Goal: Task Accomplishment & Management: Use online tool/utility

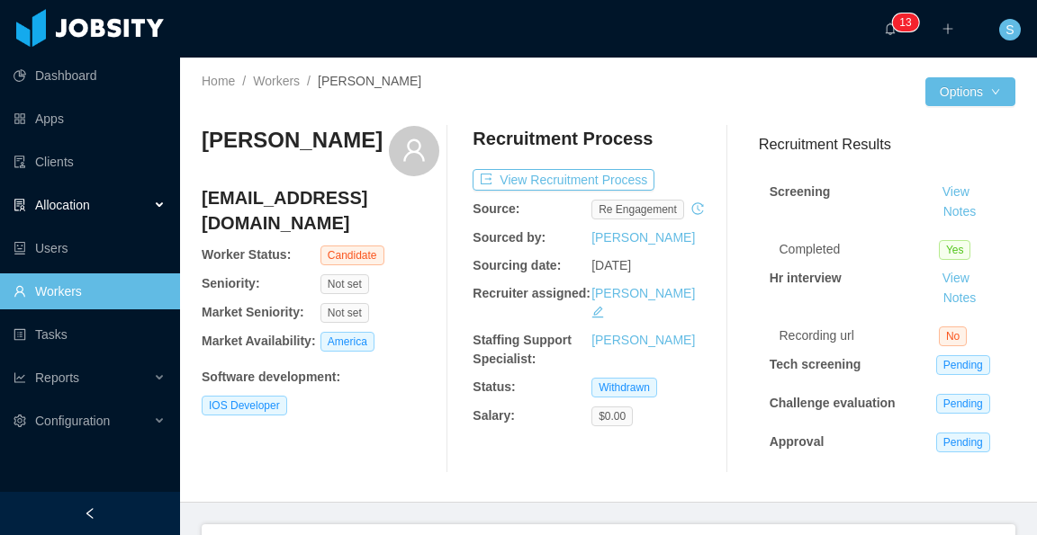
click at [153, 201] on div "Allocation" at bounding box center [90, 205] width 180 height 36
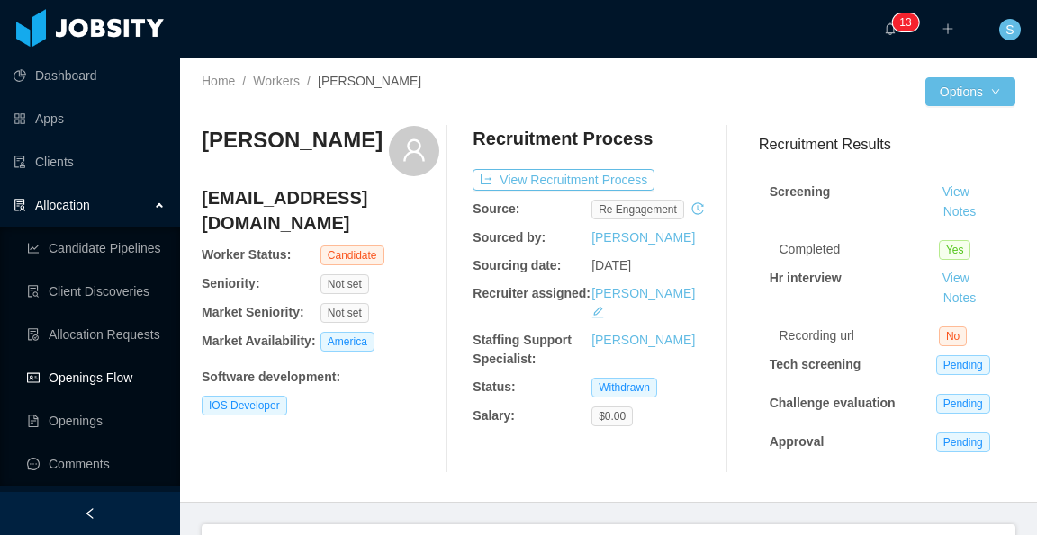
click at [122, 375] on link "Openings Flow" at bounding box center [96, 378] width 139 height 36
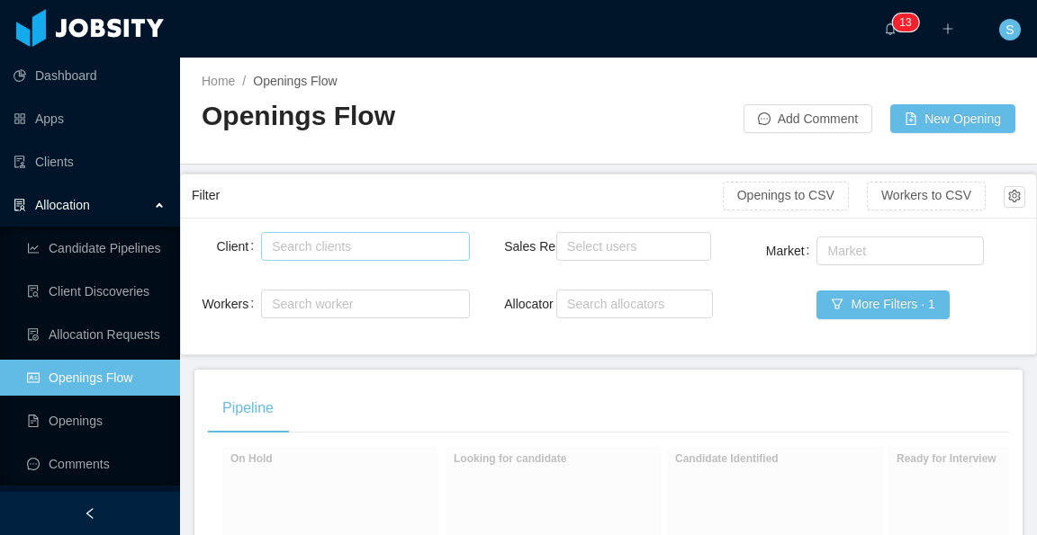
click at [356, 242] on div "Search clients" at bounding box center [361, 247] width 178 height 18
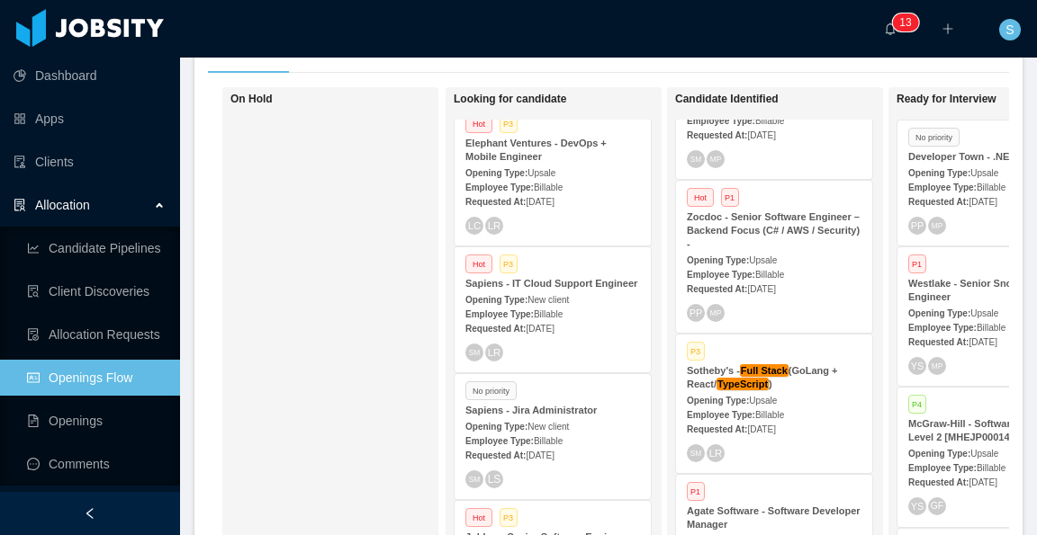
scroll to position [371, 0]
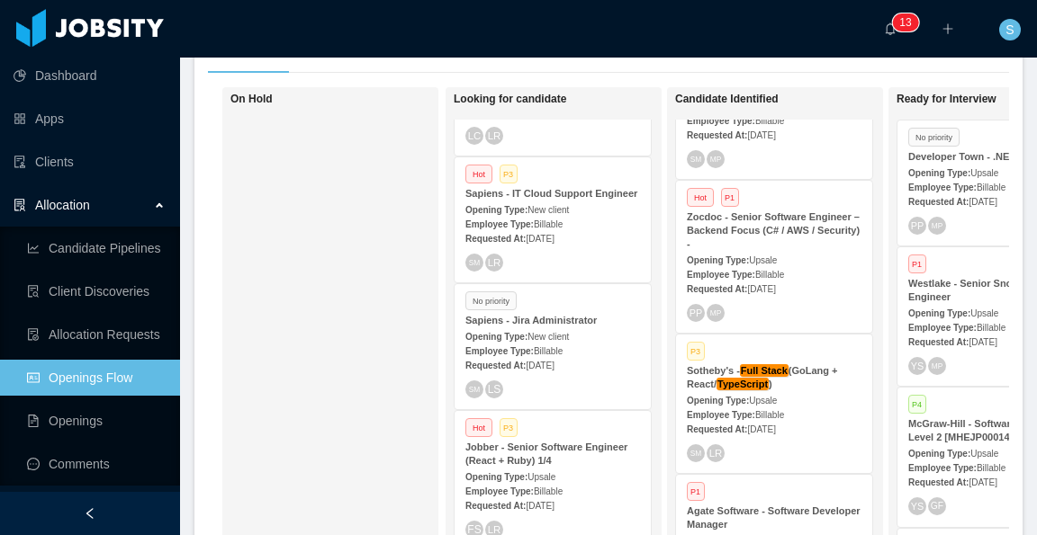
click at [574, 355] on div "Requested At: [DATE]" at bounding box center [552, 364] width 175 height 19
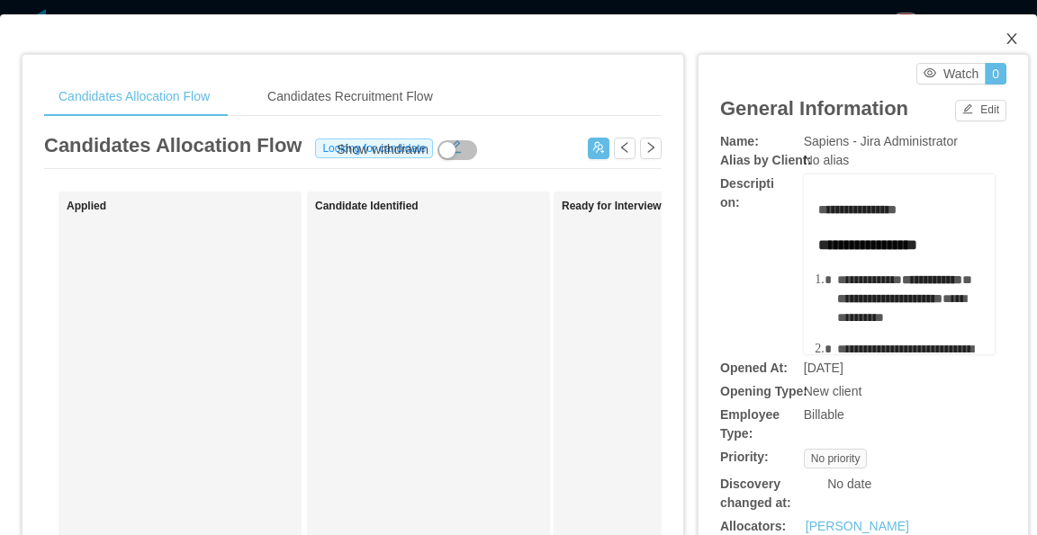
click at [1004, 36] on icon "icon: close" at bounding box center [1011, 38] width 14 height 14
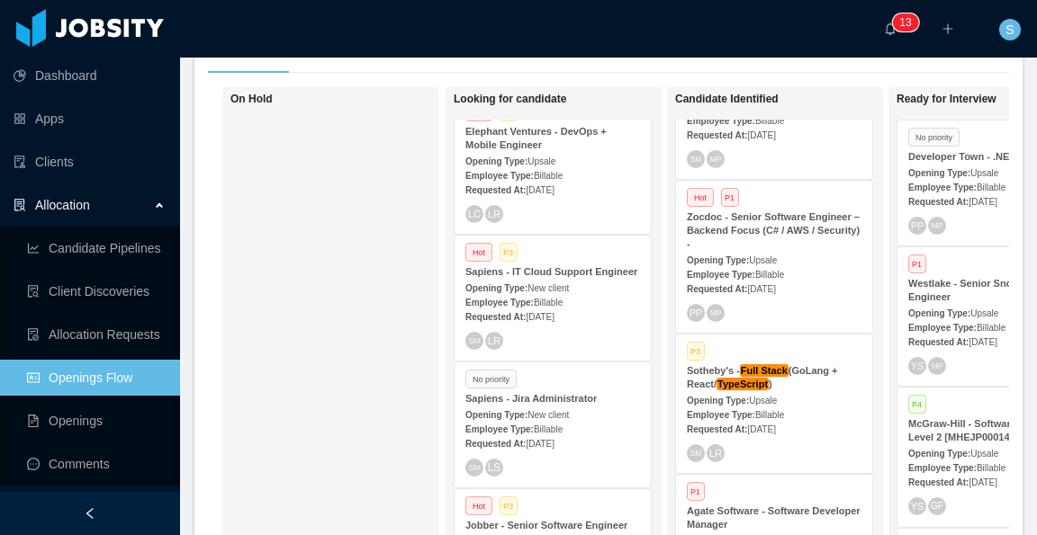
scroll to position [281, 0]
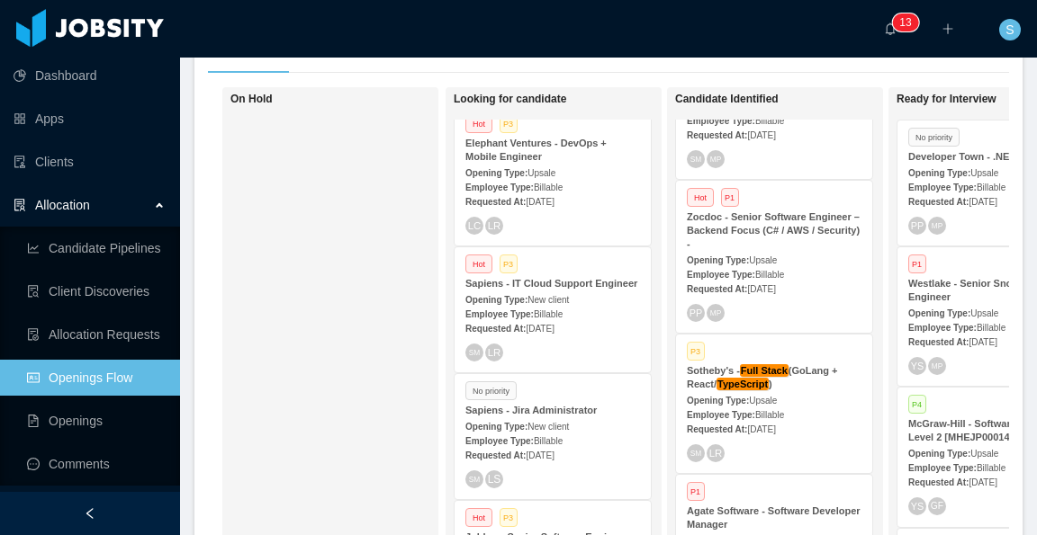
click at [580, 438] on div "Employee Type: Billable" at bounding box center [552, 440] width 175 height 19
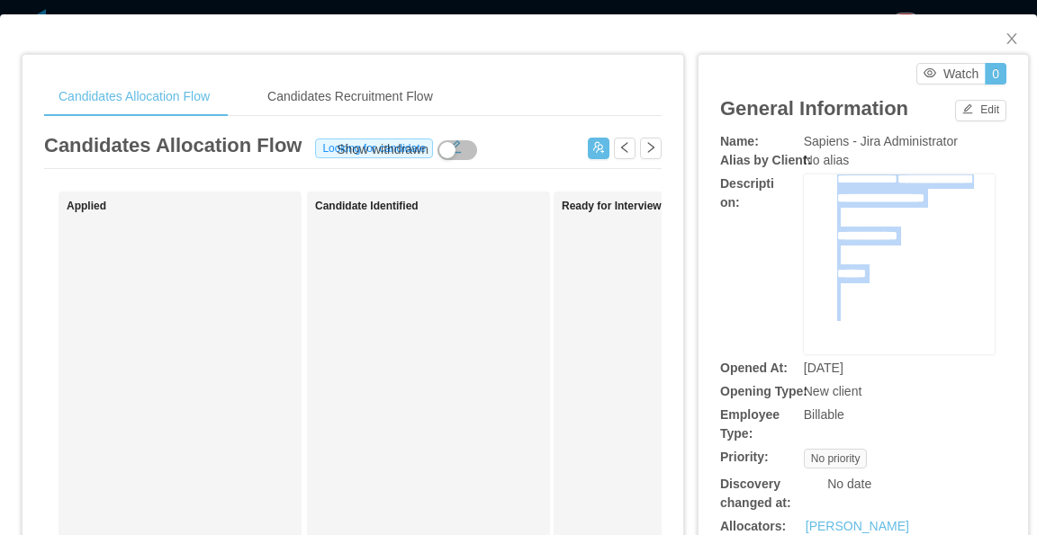
drag, startPoint x: 810, startPoint y: 207, endPoint x: 912, endPoint y: 321, distance: 153.0
click at [912, 321] on div "**********" at bounding box center [899, 94] width 163 height 519
copy div "**********"
